Goal: Transaction & Acquisition: Purchase product/service

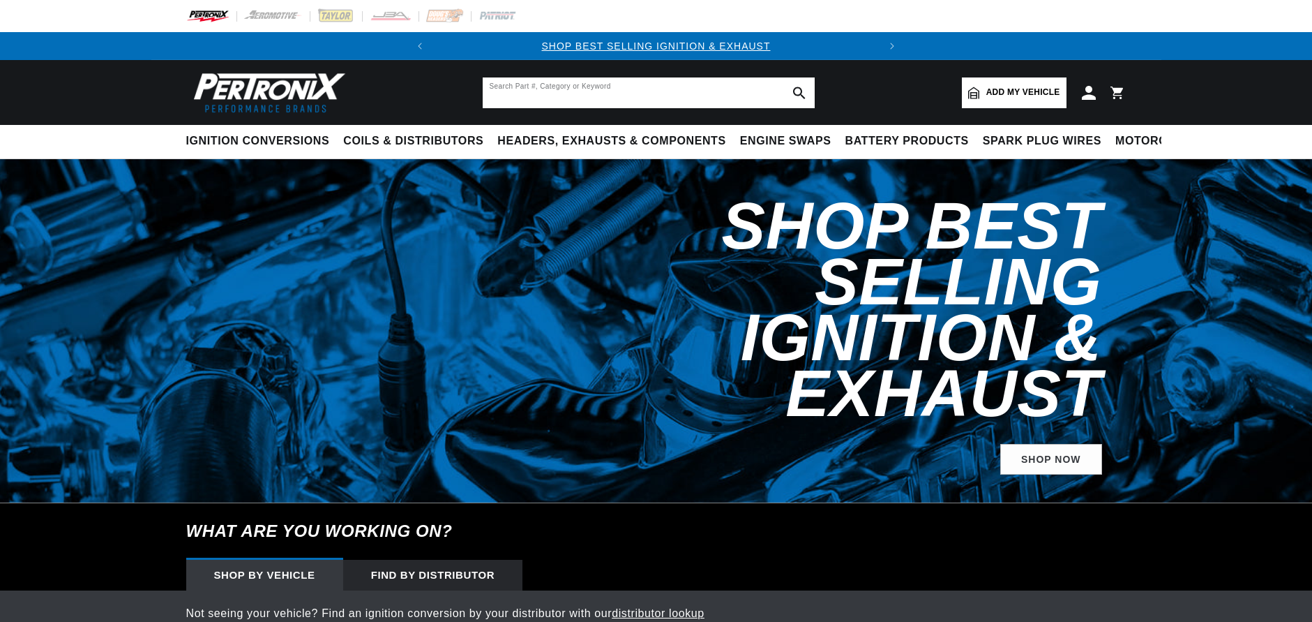
click at [569, 93] on input "text" at bounding box center [649, 92] width 332 height 31
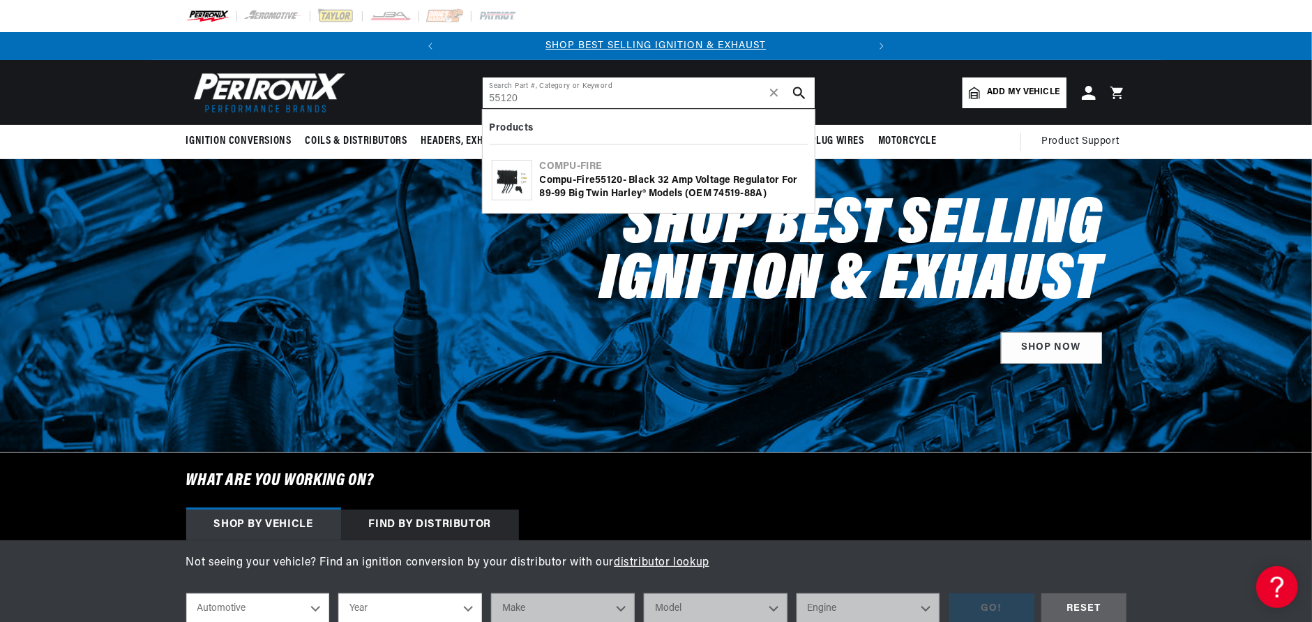
type input "55120"
click at [509, 184] on img at bounding box center [512, 180] width 39 height 27
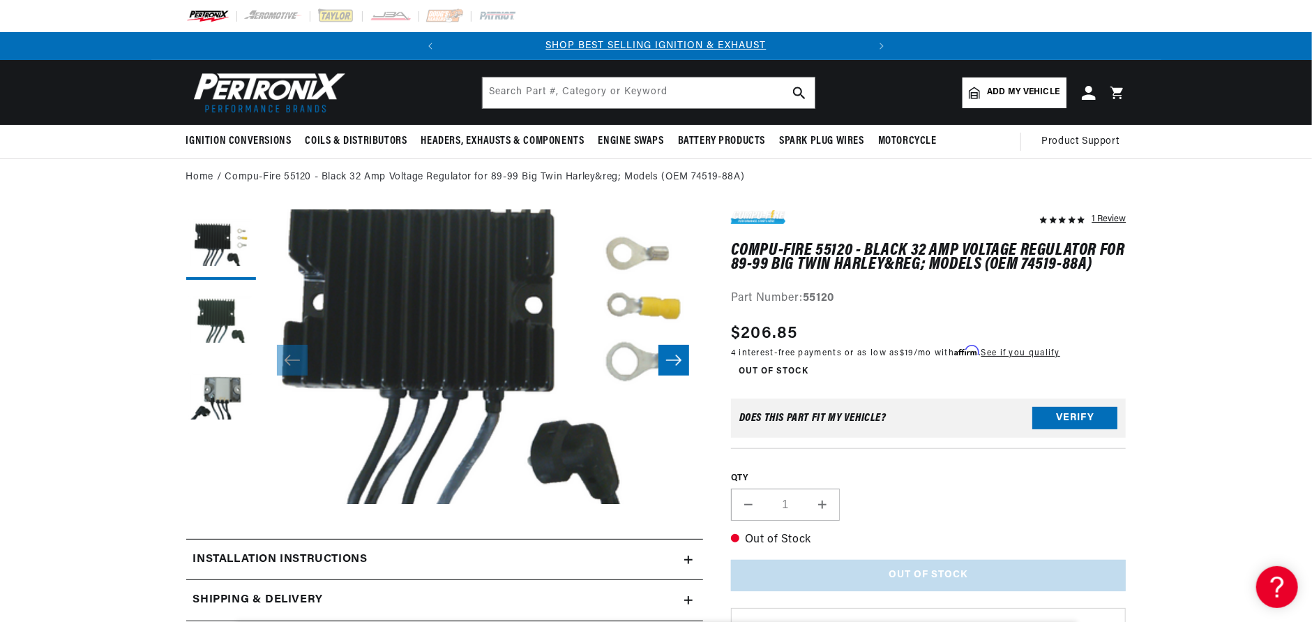
scroll to position [29, 0]
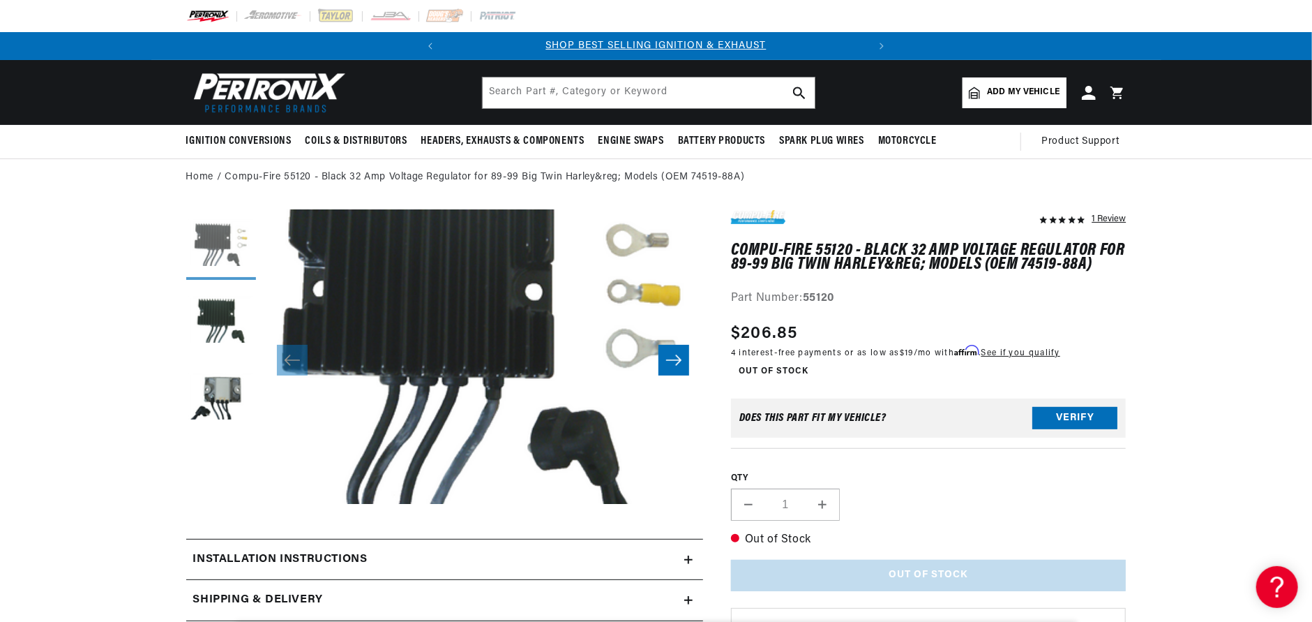
click at [216, 237] on button "Load image 1 in gallery view" at bounding box center [221, 245] width 70 height 70
click at [222, 306] on button "Load image 2 in gallery view" at bounding box center [221, 322] width 70 height 70
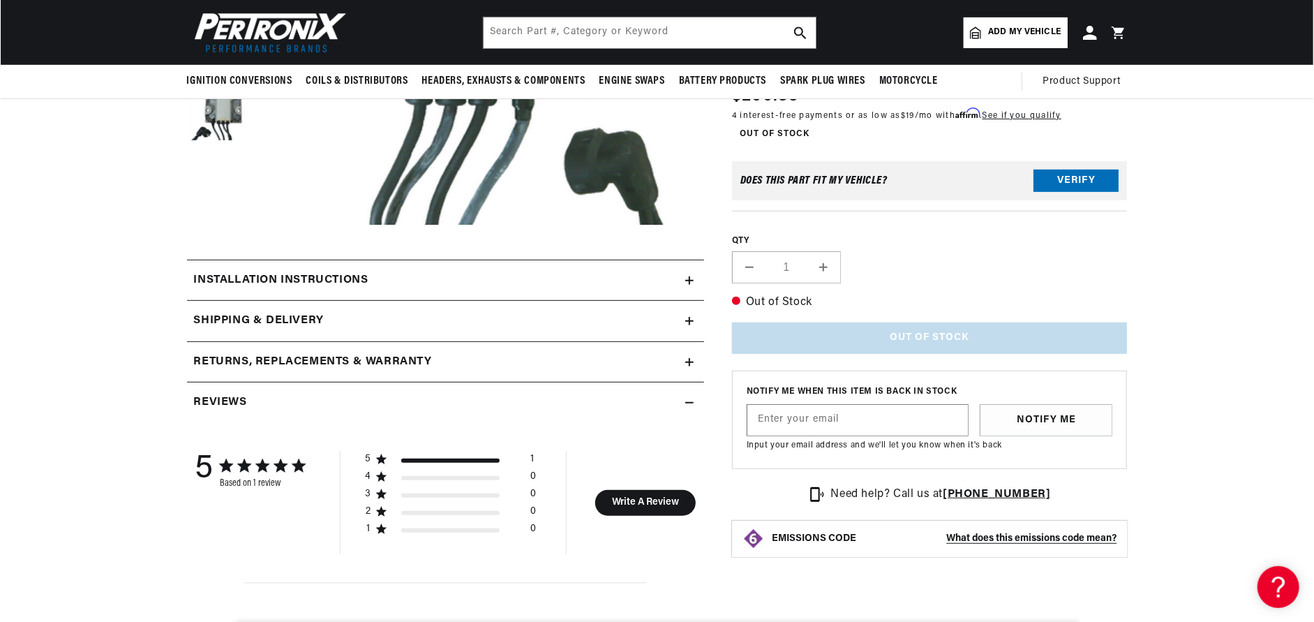
scroll to position [0, 0]
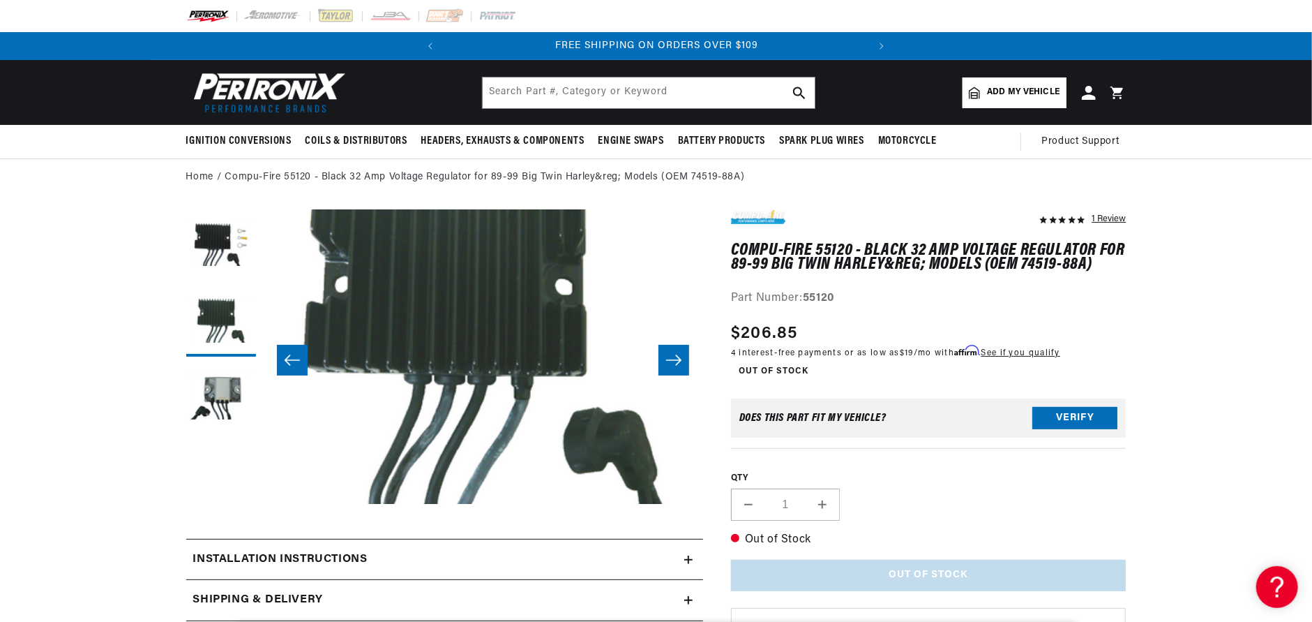
click at [219, 504] on button "Open media 2 in modal" at bounding box center [219, 504] width 0 height 0
click at [369, 327] on div "Media gallery" at bounding box center [657, 311] width 1314 height 622
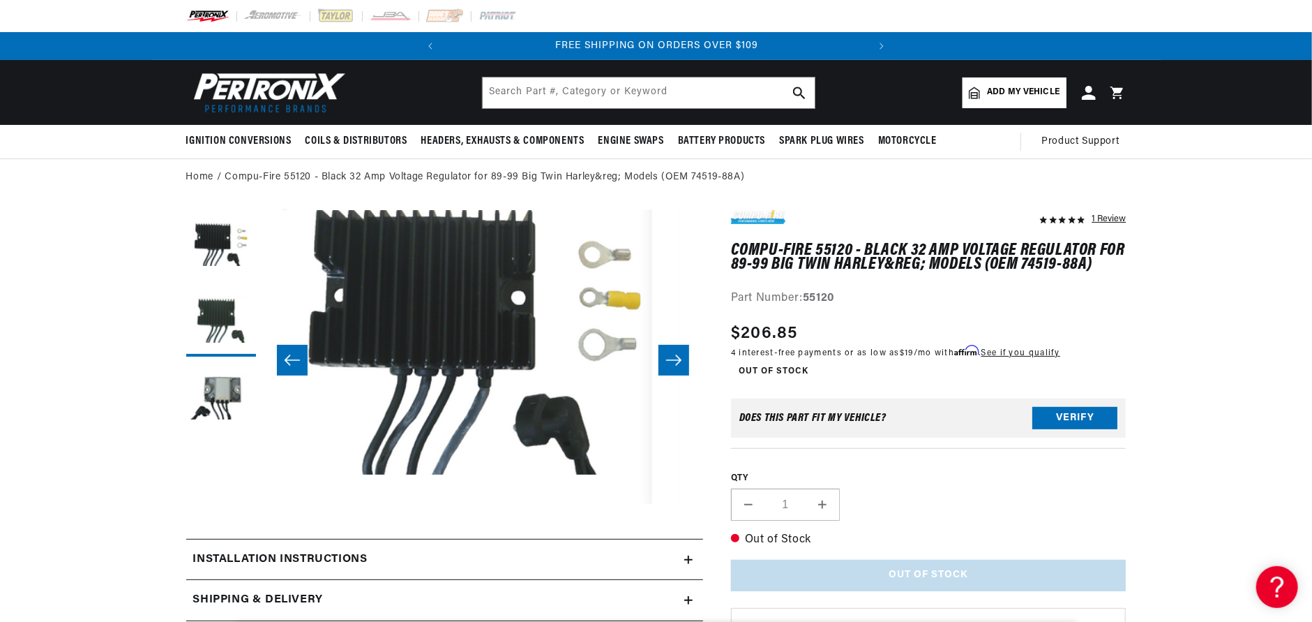
scroll to position [29, 0]
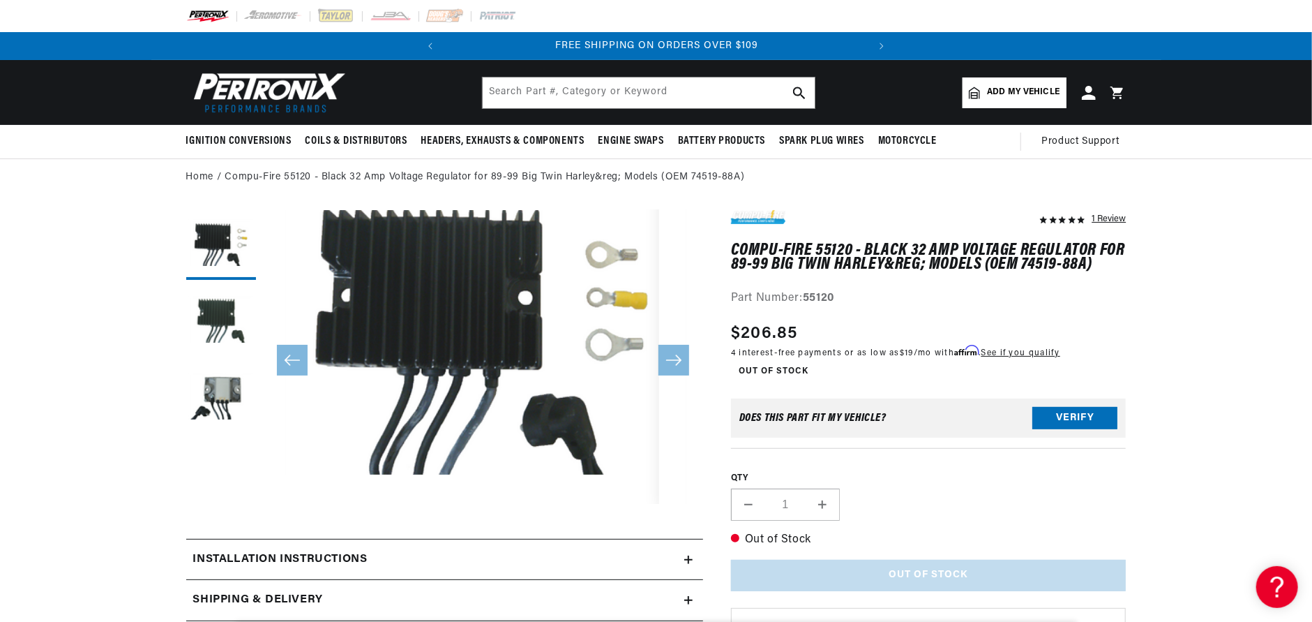
click at [263, 474] on button "Open media 1 in modal" at bounding box center [263, 474] width 0 height 0
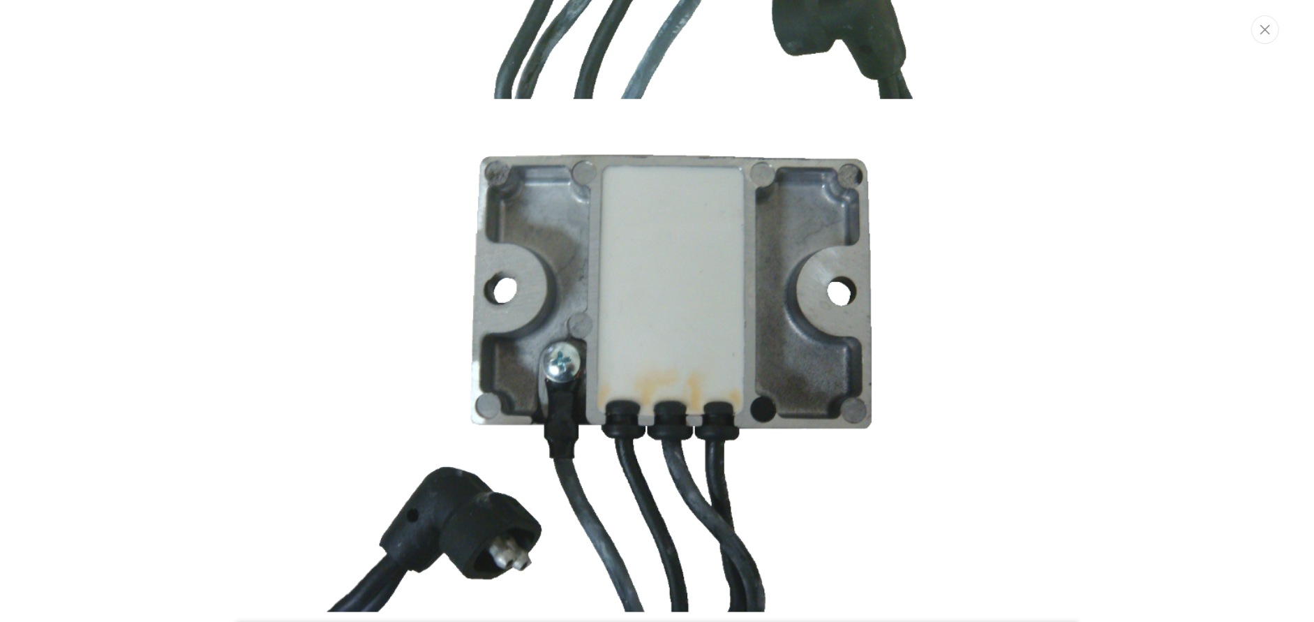
scroll to position [0, 423]
